Goal: Information Seeking & Learning: Learn about a topic

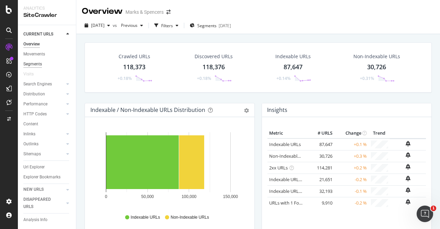
click at [35, 62] on div "Segments" at bounding box center [32, 64] width 19 height 7
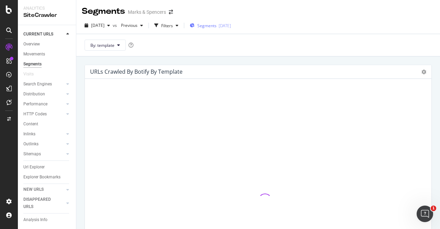
click at [217, 24] on span "Segments" at bounding box center [206, 26] width 19 height 6
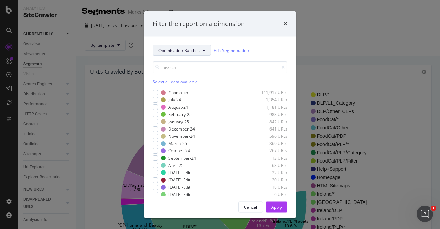
click at [201, 47] on button "Optimisation-Batches" at bounding box center [182, 50] width 58 height 11
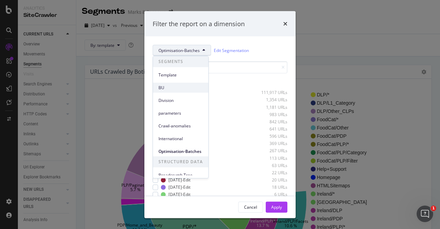
click at [189, 87] on span "BU" at bounding box center [181, 88] width 44 height 6
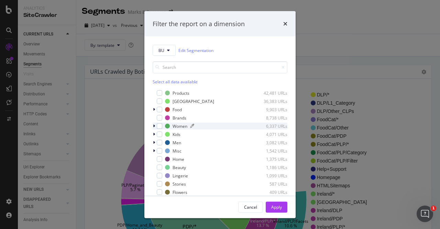
click at [177, 126] on div "Women" at bounding box center [180, 126] width 15 height 6
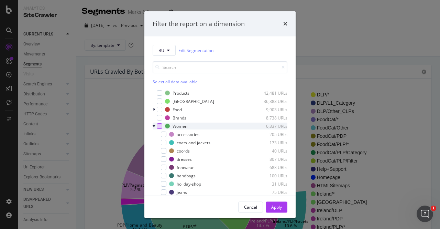
click at [159, 124] on div "modal" at bounding box center [160, 126] width 6 height 6
click at [182, 126] on div "Women" at bounding box center [180, 126] width 15 height 6
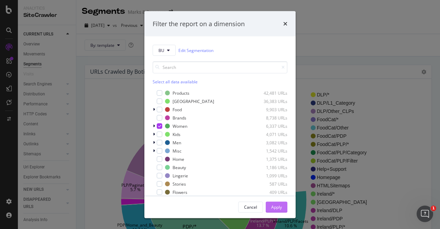
click at [274, 203] on div "Apply" at bounding box center [276, 206] width 11 height 10
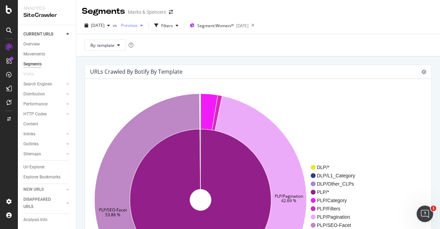
click at [143, 27] on icon "button" at bounding box center [141, 25] width 3 height 4
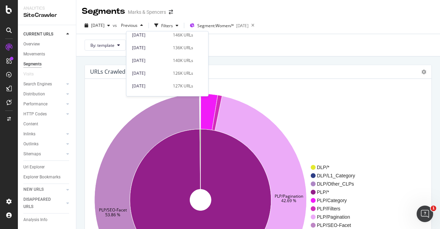
scroll to position [268, 0]
click at [166, 62] on div "[DATE] 140K URLs" at bounding box center [162, 61] width 61 height 6
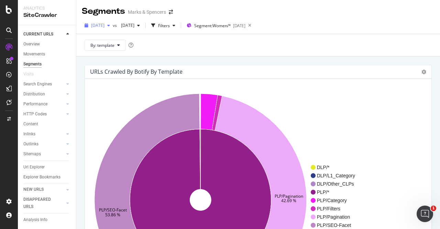
click at [113, 25] on div "button" at bounding box center [109, 25] width 8 height 4
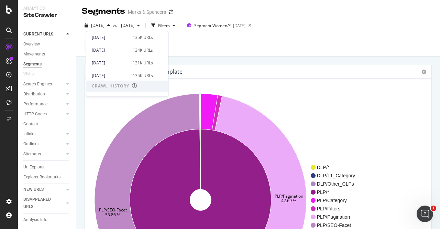
scroll to position [88, 0]
click at [147, 78] on div "135K URLs" at bounding box center [143, 77] width 20 height 6
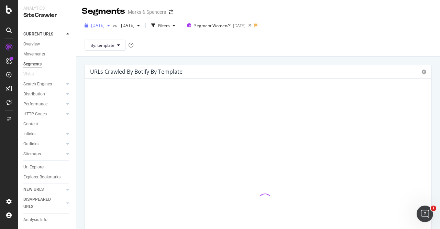
click at [113, 27] on div "button" at bounding box center [109, 25] width 8 height 4
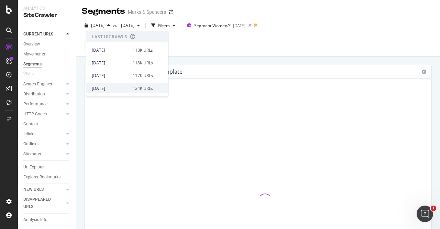
click at [138, 87] on div "124K URLs" at bounding box center [143, 88] width 20 height 6
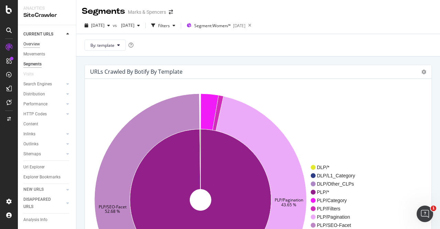
click at [28, 42] on div "Overview" at bounding box center [31, 44] width 17 height 7
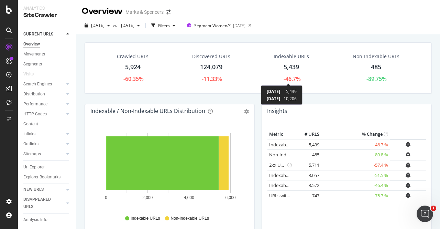
click at [289, 78] on div "-46.7%" at bounding box center [292, 79] width 17 height 8
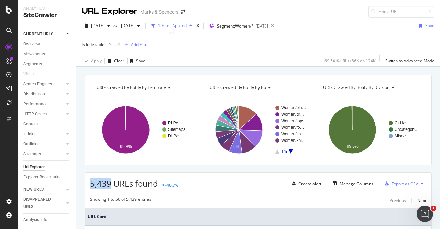
drag, startPoint x: 111, startPoint y: 182, endPoint x: 91, endPoint y: 182, distance: 19.3
click at [91, 182] on span "5,439 URLs found" at bounding box center [124, 182] width 68 height 11
copy span "5,439"
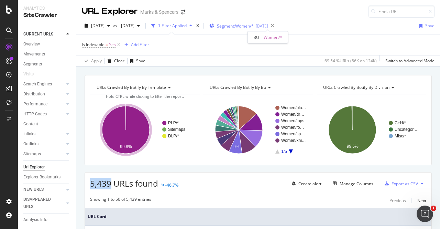
click at [252, 25] on span "Segment: Women/*" at bounding box center [235, 26] width 37 height 6
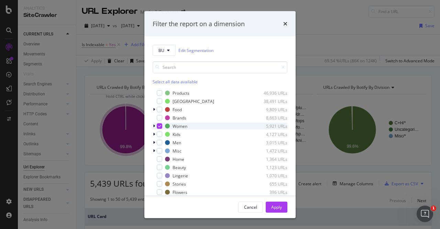
click at [161, 125] on icon "modal" at bounding box center [159, 125] width 3 height 3
click at [159, 131] on div "modal" at bounding box center [160, 134] width 6 height 6
click at [160, 143] on div "modal" at bounding box center [160, 143] width 6 height 6
click at [254, 205] on div "Cancel" at bounding box center [250, 207] width 13 height 6
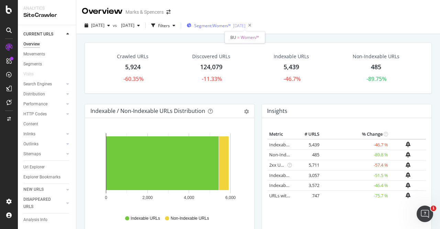
click at [231, 26] on span "Segment: Women/*" at bounding box center [212, 26] width 37 height 6
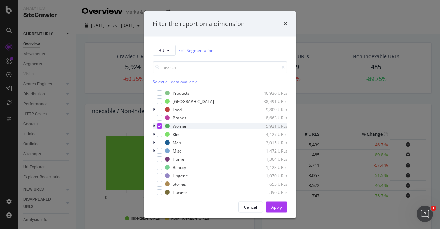
click at [159, 126] on icon "modal" at bounding box center [159, 125] width 3 height 3
click at [160, 142] on div "modal" at bounding box center [160, 143] width 6 height 6
click at [280, 208] on div "Apply" at bounding box center [276, 207] width 11 height 6
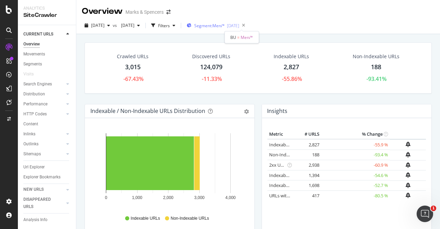
click at [225, 25] on span "Segment: Men/*" at bounding box center [209, 26] width 31 height 6
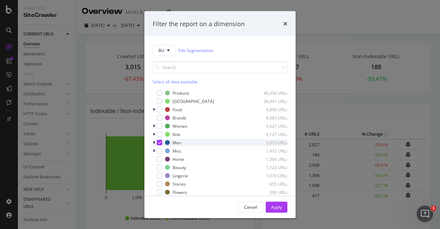
click at [159, 142] on icon "modal" at bounding box center [159, 142] width 3 height 3
click at [161, 174] on div "modal" at bounding box center [160, 176] width 6 height 6
click at [274, 205] on div "Apply" at bounding box center [276, 207] width 11 height 6
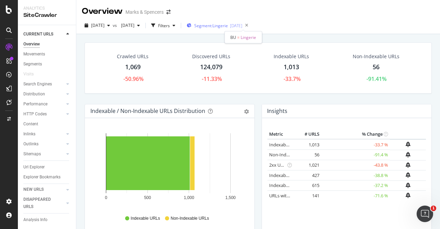
click at [221, 25] on span "Segment: Lingerie" at bounding box center [211, 26] width 34 height 6
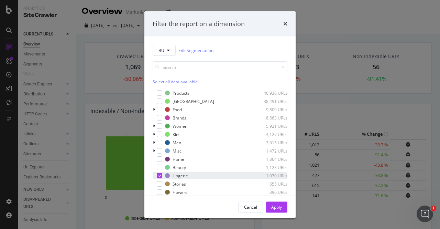
click at [158, 174] on icon "modal" at bounding box center [159, 175] width 3 height 3
click at [161, 133] on div "modal" at bounding box center [160, 134] width 6 height 6
click at [281, 207] on div "Apply" at bounding box center [276, 207] width 11 height 6
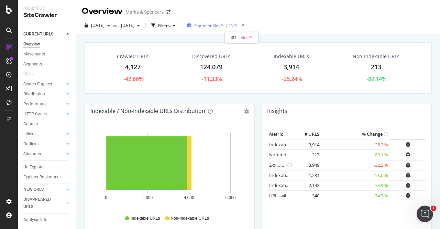
click at [224, 25] on span "Segment: Kids/*" at bounding box center [209, 26] width 30 height 6
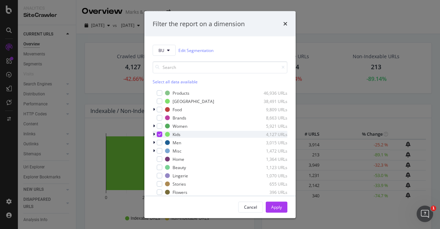
click at [160, 132] on icon "modal" at bounding box center [159, 133] width 3 height 3
click at [161, 160] on div "modal" at bounding box center [160, 159] width 6 height 6
click at [273, 205] on div "Apply" at bounding box center [276, 207] width 11 height 6
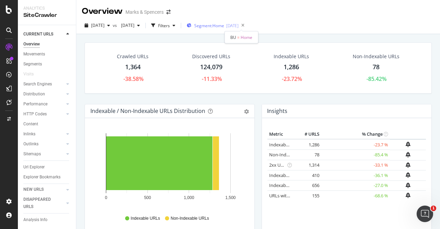
click at [224, 25] on span "Segment: Home" at bounding box center [209, 26] width 30 height 6
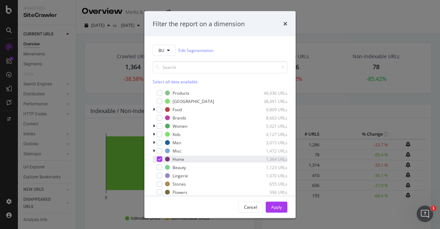
click at [160, 158] on icon "modal" at bounding box center [159, 158] width 3 height 3
click at [160, 119] on div "modal" at bounding box center [160, 118] width 6 height 6
click at [276, 204] on div "Apply" at bounding box center [276, 207] width 11 height 6
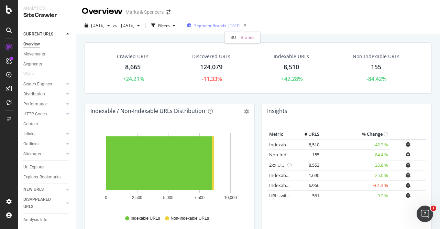
click at [226, 24] on span "Segment: Brands" at bounding box center [210, 26] width 32 height 6
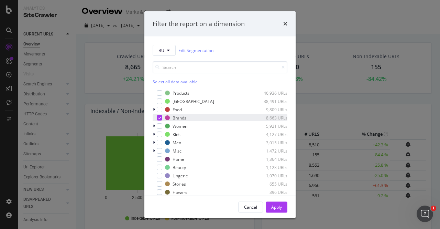
click at [158, 117] on icon "modal" at bounding box center [159, 117] width 3 height 3
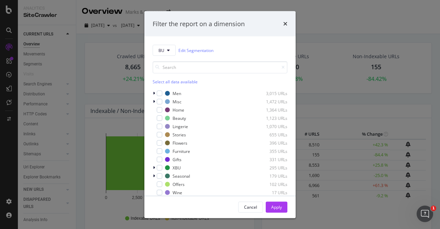
scroll to position [52, 0]
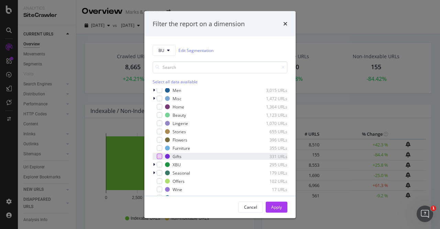
click at [160, 154] on div "modal" at bounding box center [160, 156] width 6 height 6
click at [275, 204] on div "Apply" at bounding box center [276, 207] width 11 height 6
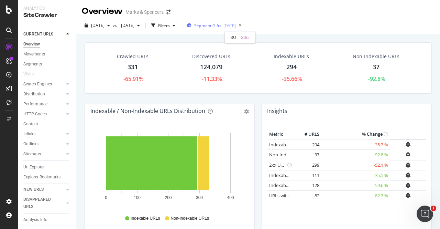
click at [221, 26] on span "Segment: Gifts" at bounding box center [207, 26] width 27 height 6
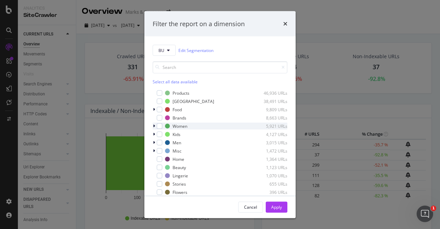
scroll to position [55, 0]
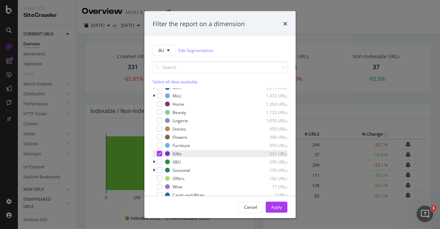
click at [159, 154] on icon "modal" at bounding box center [159, 153] width 3 height 3
click at [161, 113] on div "modal" at bounding box center [160, 113] width 6 height 6
click at [274, 209] on div "Apply" at bounding box center [276, 207] width 11 height 6
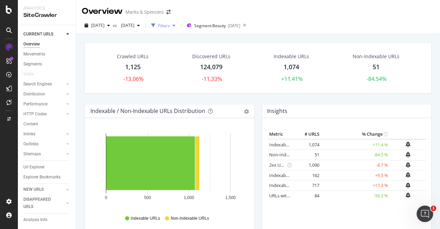
click at [170, 24] on div "Filters" at bounding box center [164, 26] width 12 height 6
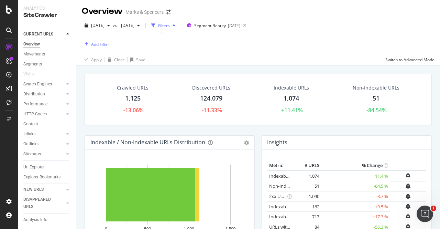
click at [170, 24] on div "Filters" at bounding box center [164, 26] width 12 height 6
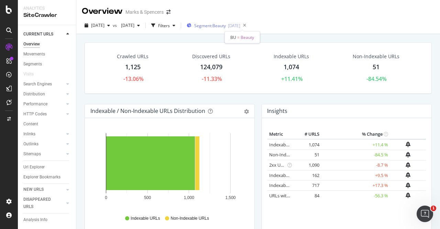
click at [226, 24] on span "Segment: Beauty" at bounding box center [210, 26] width 32 height 6
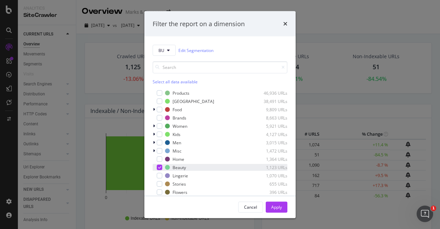
click at [159, 166] on icon "modal" at bounding box center [159, 166] width 3 height 3
click at [160, 191] on div "modal" at bounding box center [160, 192] width 6 height 6
click at [272, 205] on div "Apply" at bounding box center [276, 207] width 11 height 6
